Goal: Information Seeking & Learning: Learn about a topic

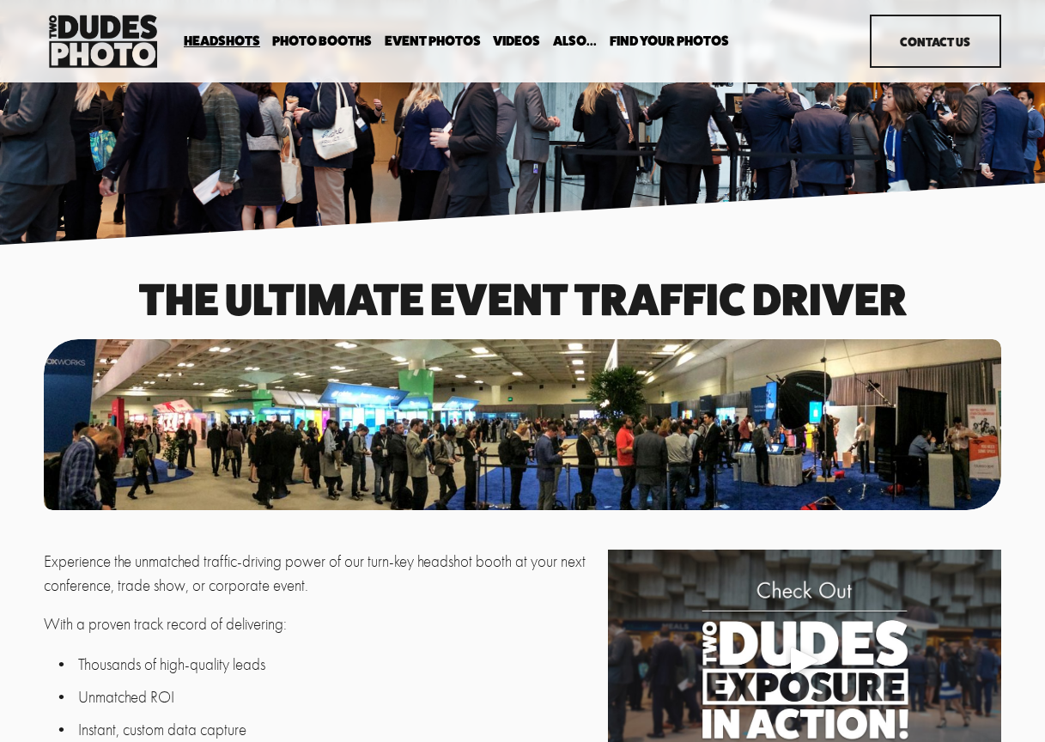
click at [0, 0] on span "In Your Office" at bounding box center [0, 0] width 0 height 0
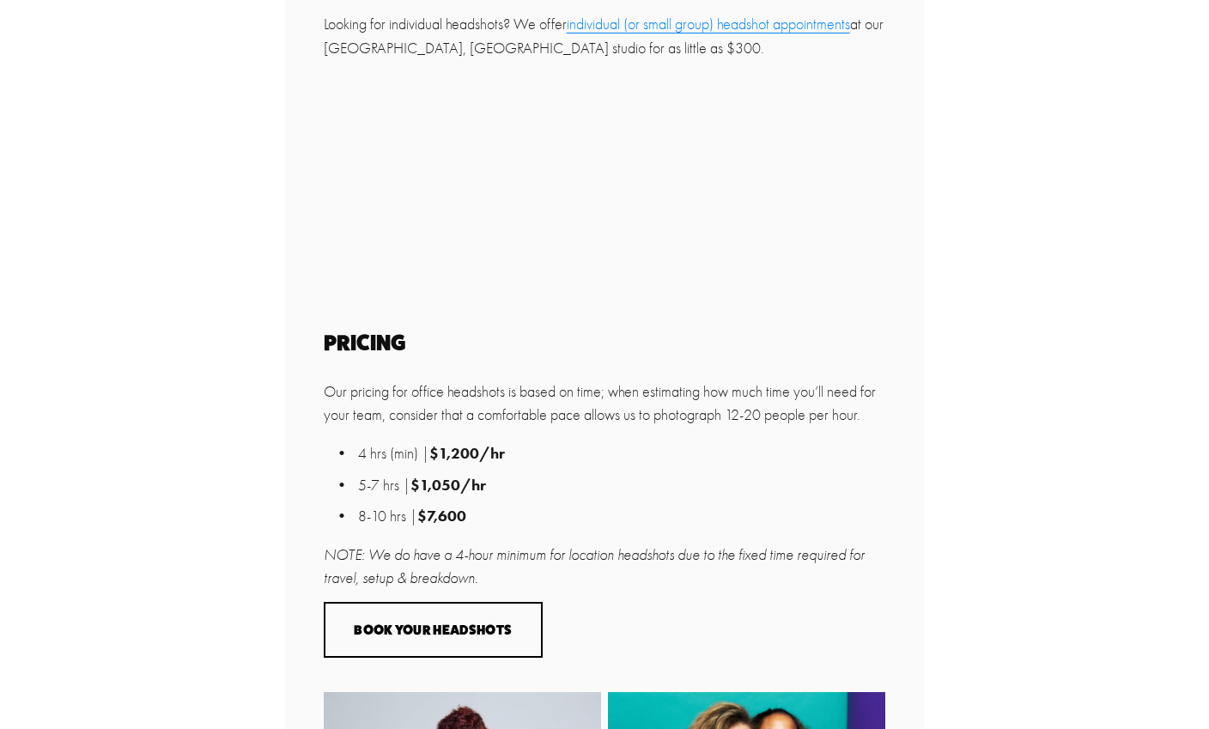
scroll to position [775, 0]
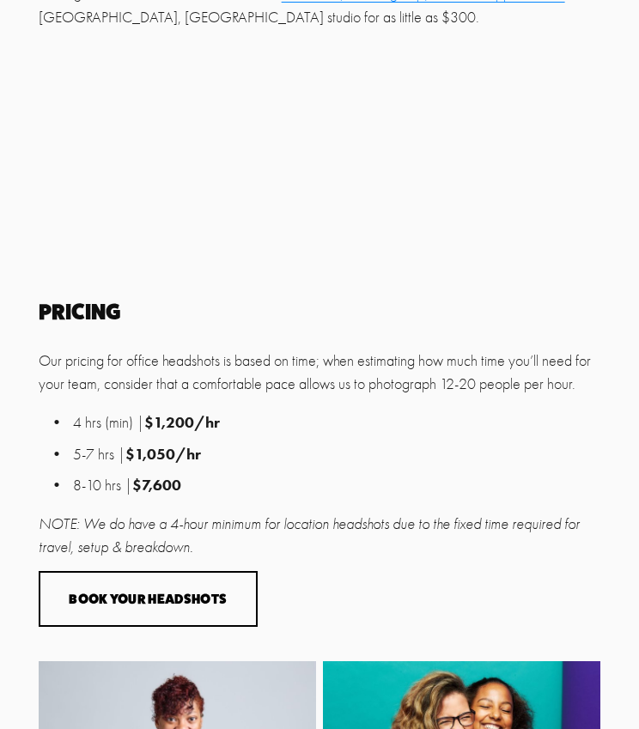
click at [301, 459] on p "5-7 hrs | $1,050/hr" at bounding box center [337, 454] width 528 height 23
click at [197, 543] on p "NOTE: We do have a 4-hour minimum for location headshots due to the fixed time …" at bounding box center [320, 536] width 562 height 46
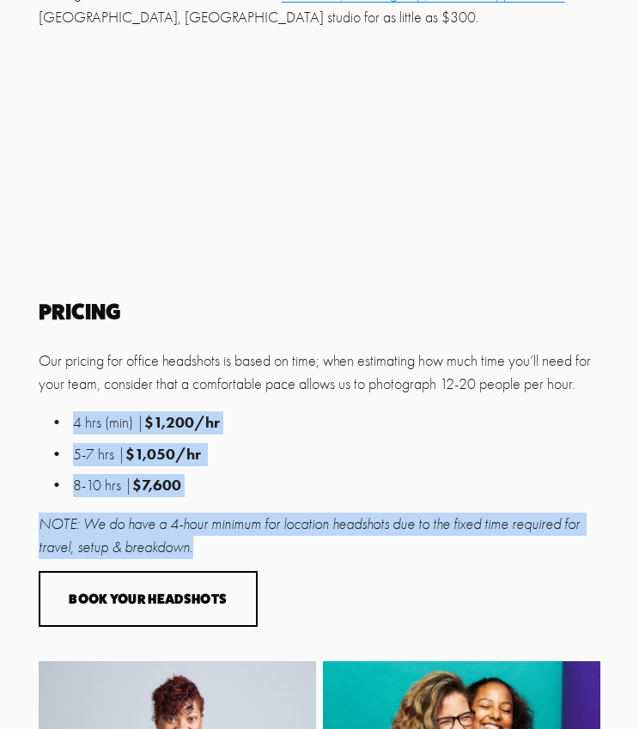
drag, startPoint x: 204, startPoint y: 550, endPoint x: 5, endPoint y: 412, distance: 242.0
copy div "4 hrs (min) | $1,200/hr 5-7 hrs | $1,050/hr 8-10 hrs | $7,600 NOTE: We do have …"
click at [341, 424] on p "4 hrs (min) | $1,200/hr" at bounding box center [337, 422] width 528 height 23
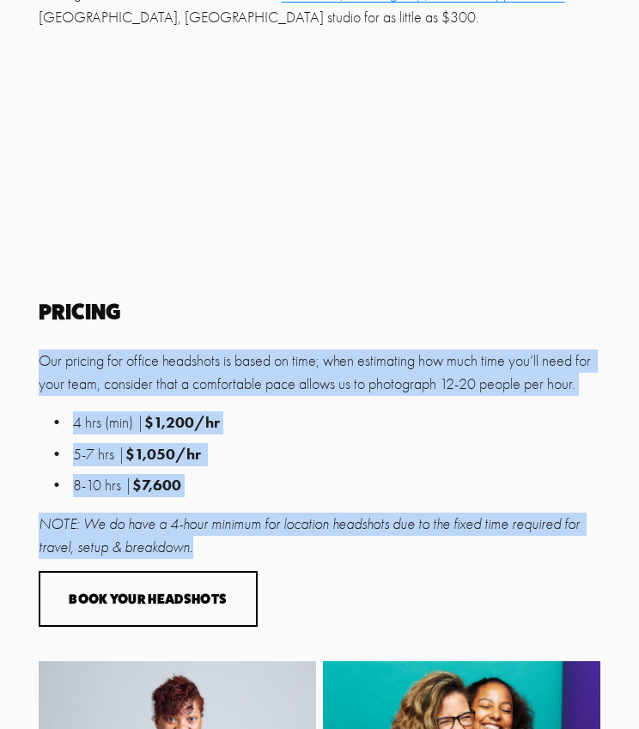
drag, startPoint x: 211, startPoint y: 550, endPoint x: 36, endPoint y: 354, distance: 262.7
copy div "Our pricing for office headshots is based on time; when estimating how much tim…"
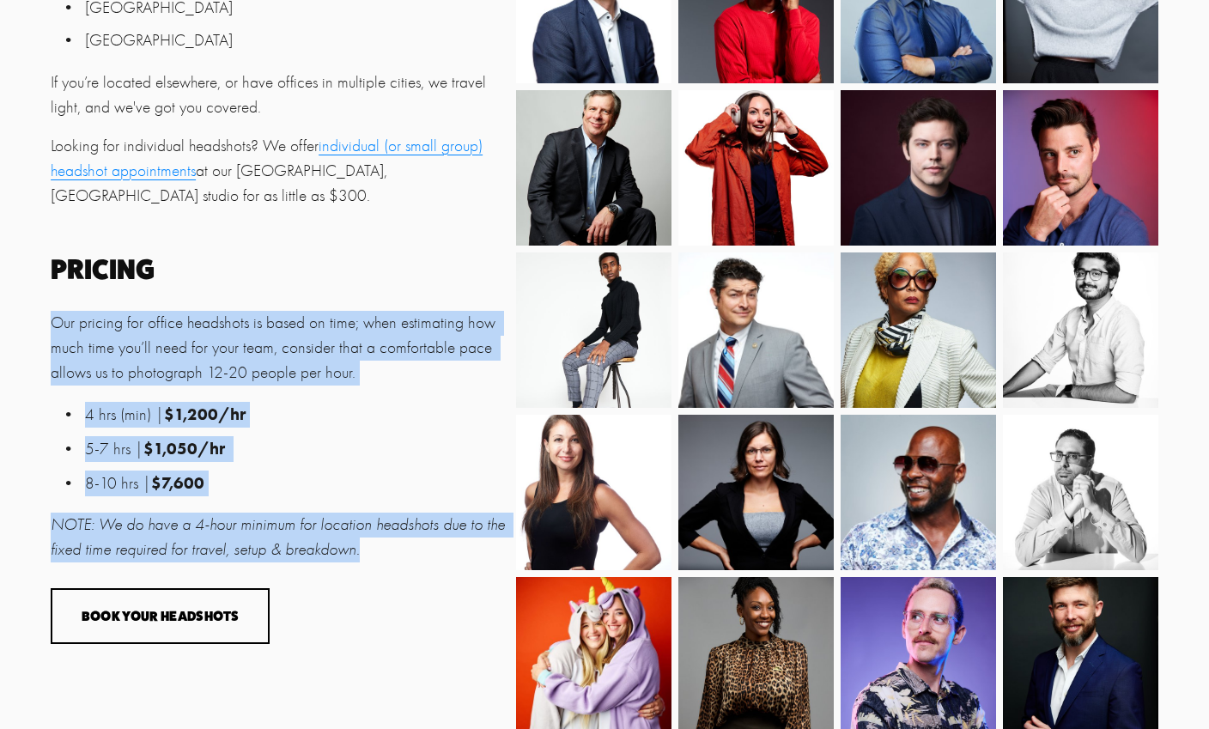
click at [337, 256] on h2 "Pricing" at bounding box center [279, 269] width 456 height 27
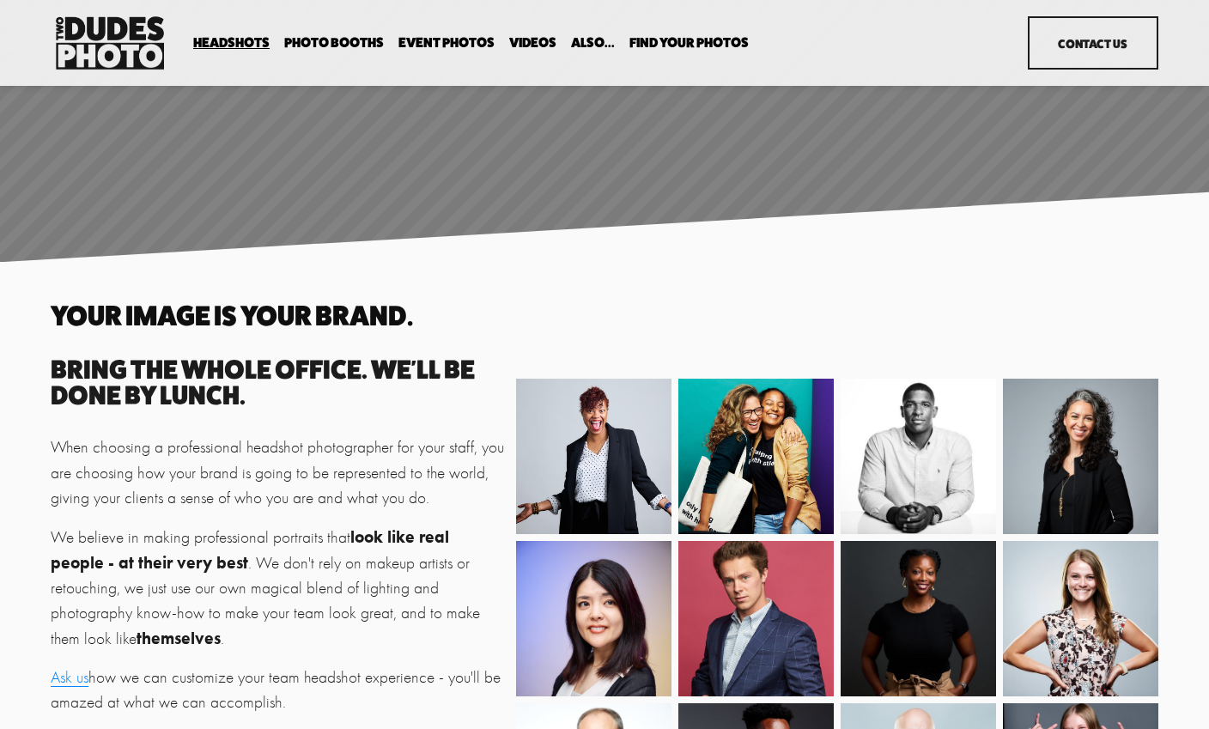
scroll to position [0, 0]
